Goal: Find specific page/section: Find specific page/section

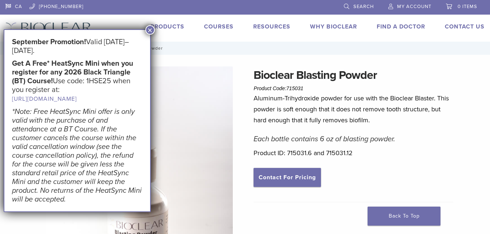
click at [152, 32] on button "×" at bounding box center [149, 29] width 9 height 9
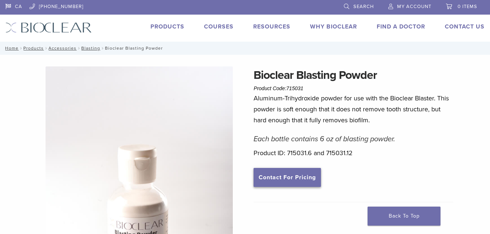
click at [282, 176] on link "Contact For Pricing" at bounding box center [287, 177] width 67 height 19
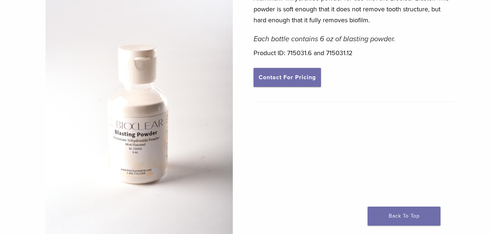
scroll to position [109, 0]
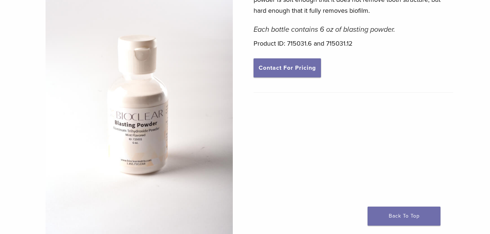
click at [184, 133] on img at bounding box center [140, 97] width 188 height 281
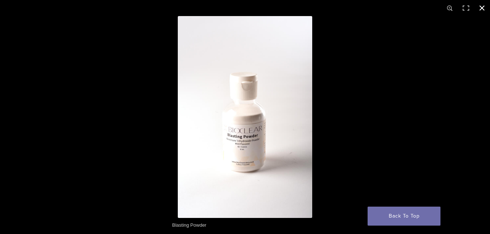
click at [483, 6] on button "Close (Esc)" at bounding box center [482, 8] width 16 height 16
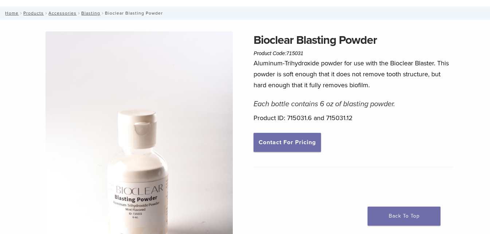
scroll to position [0, 0]
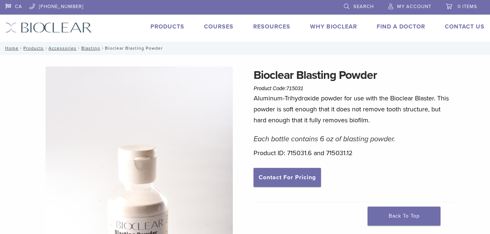
click at [366, 8] on span "Search" at bounding box center [364, 7] width 20 height 6
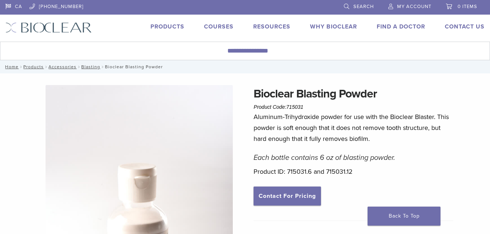
click at [356, 6] on span "Search" at bounding box center [364, 7] width 20 height 6
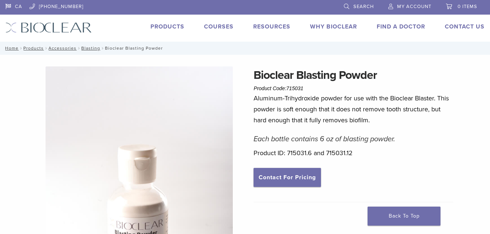
click at [347, 5] on link "Search" at bounding box center [359, 5] width 30 height 11
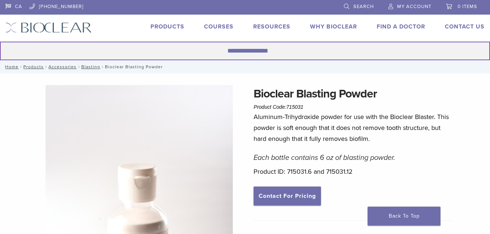
click at [270, 53] on input "Search for:" at bounding box center [245, 51] width 490 height 19
type input "********"
click at [0, 41] on button "Search" at bounding box center [0, 41] width 0 height 0
